Goal: Find specific page/section: Find specific page/section

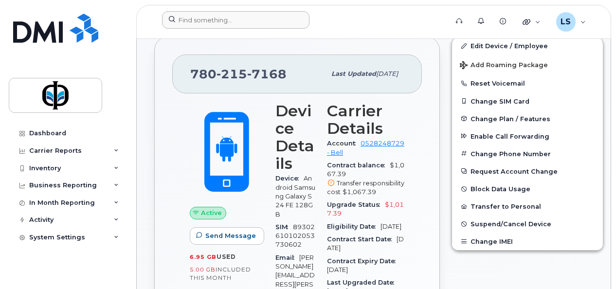
scroll to position [260, 0]
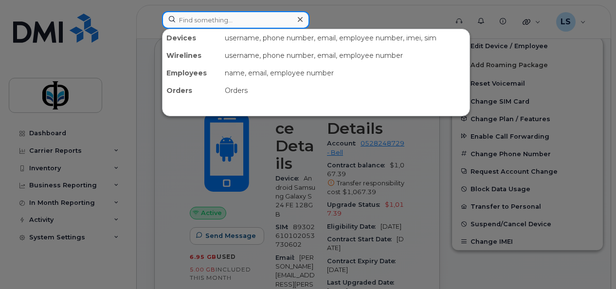
click at [217, 14] on input at bounding box center [235, 20] width 147 height 18
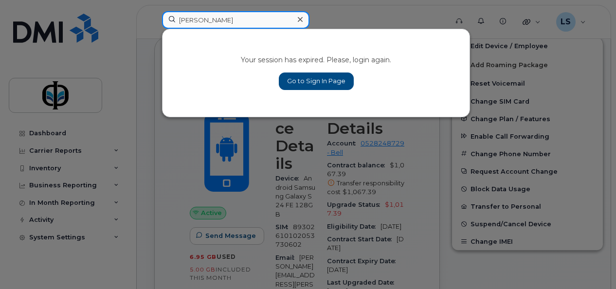
type input "faria"
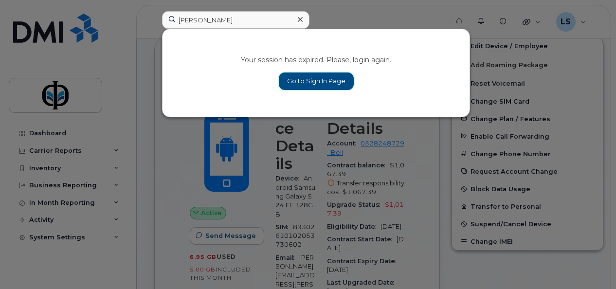
click at [297, 73] on link "Go to Sign In Page" at bounding box center [316, 82] width 75 height 18
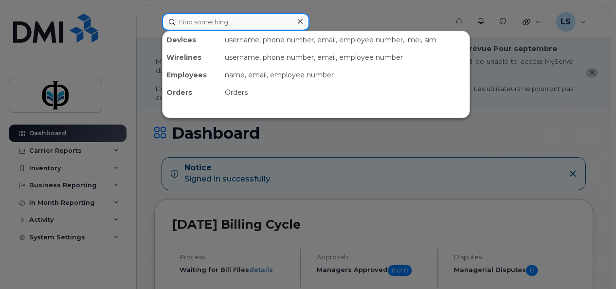
click at [220, 24] on input at bounding box center [235, 22] width 147 height 18
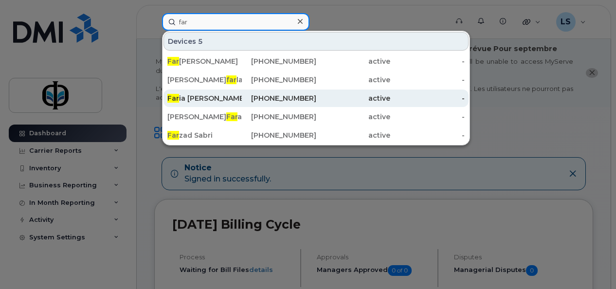
type input "far"
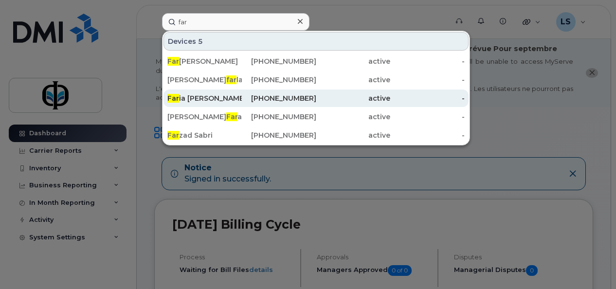
click at [208, 93] on div "Far ia Akther" at bounding box center [204, 98] width 74 height 10
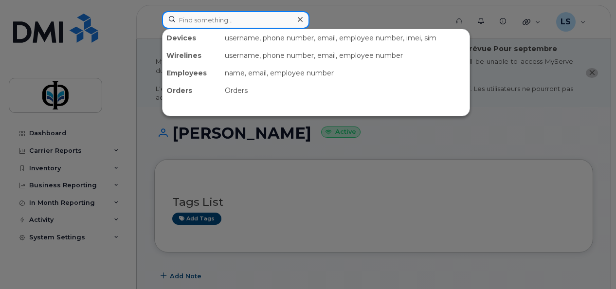
click at [215, 21] on input at bounding box center [235, 20] width 147 height 18
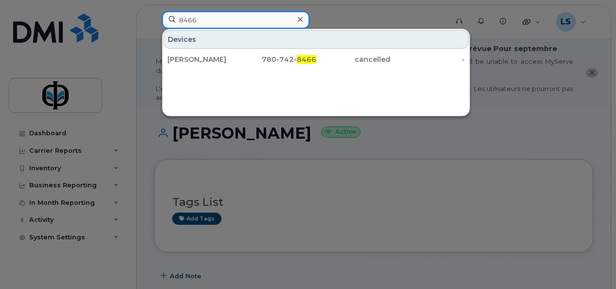
type input "8466"
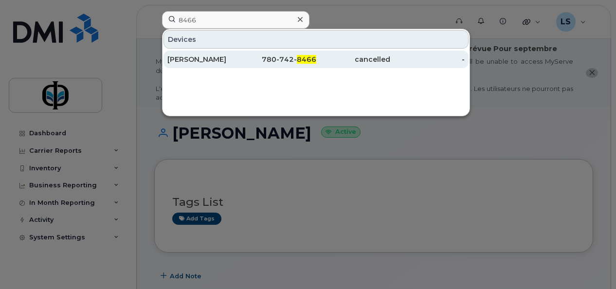
click at [236, 52] on div "Jeffrey Martin" at bounding box center [204, 60] width 74 height 18
click at [345, 56] on div "cancelled" at bounding box center [353, 59] width 74 height 10
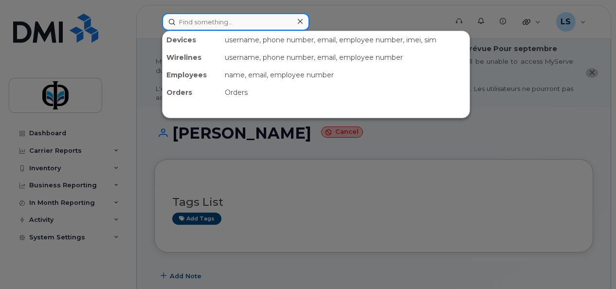
click at [216, 18] on input at bounding box center [235, 22] width 147 height 18
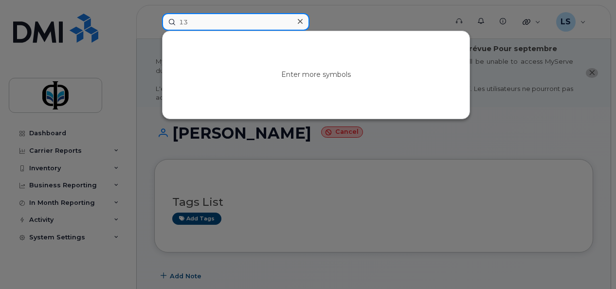
type input "1"
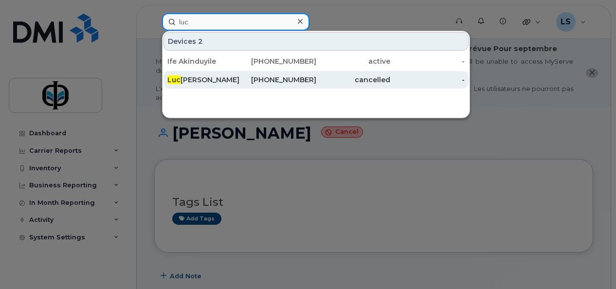
type input "luc"
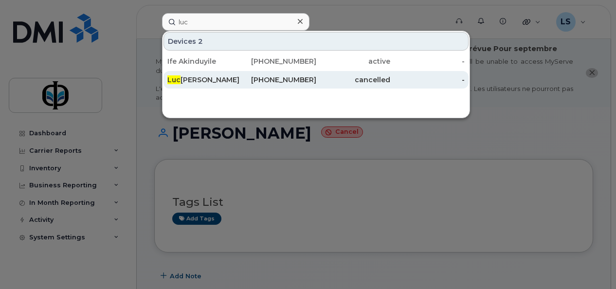
click at [368, 74] on div "cancelled" at bounding box center [353, 80] width 74 height 18
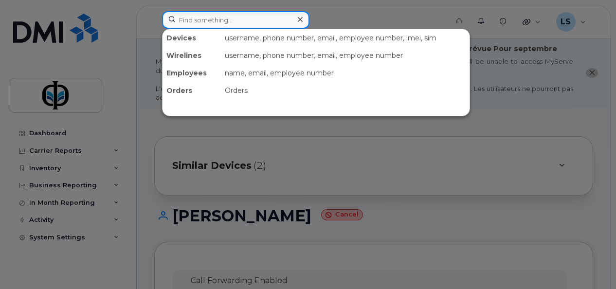
click at [211, 17] on input at bounding box center [235, 20] width 147 height 18
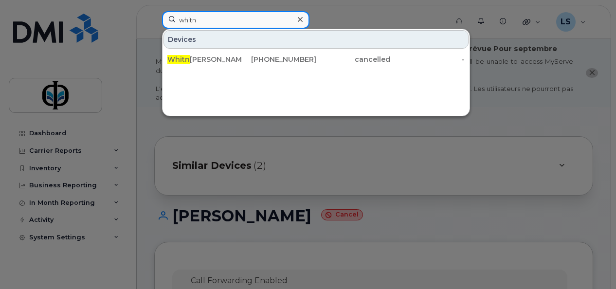
type input "whitn"
